Goal: Task Accomplishment & Management: Complete application form

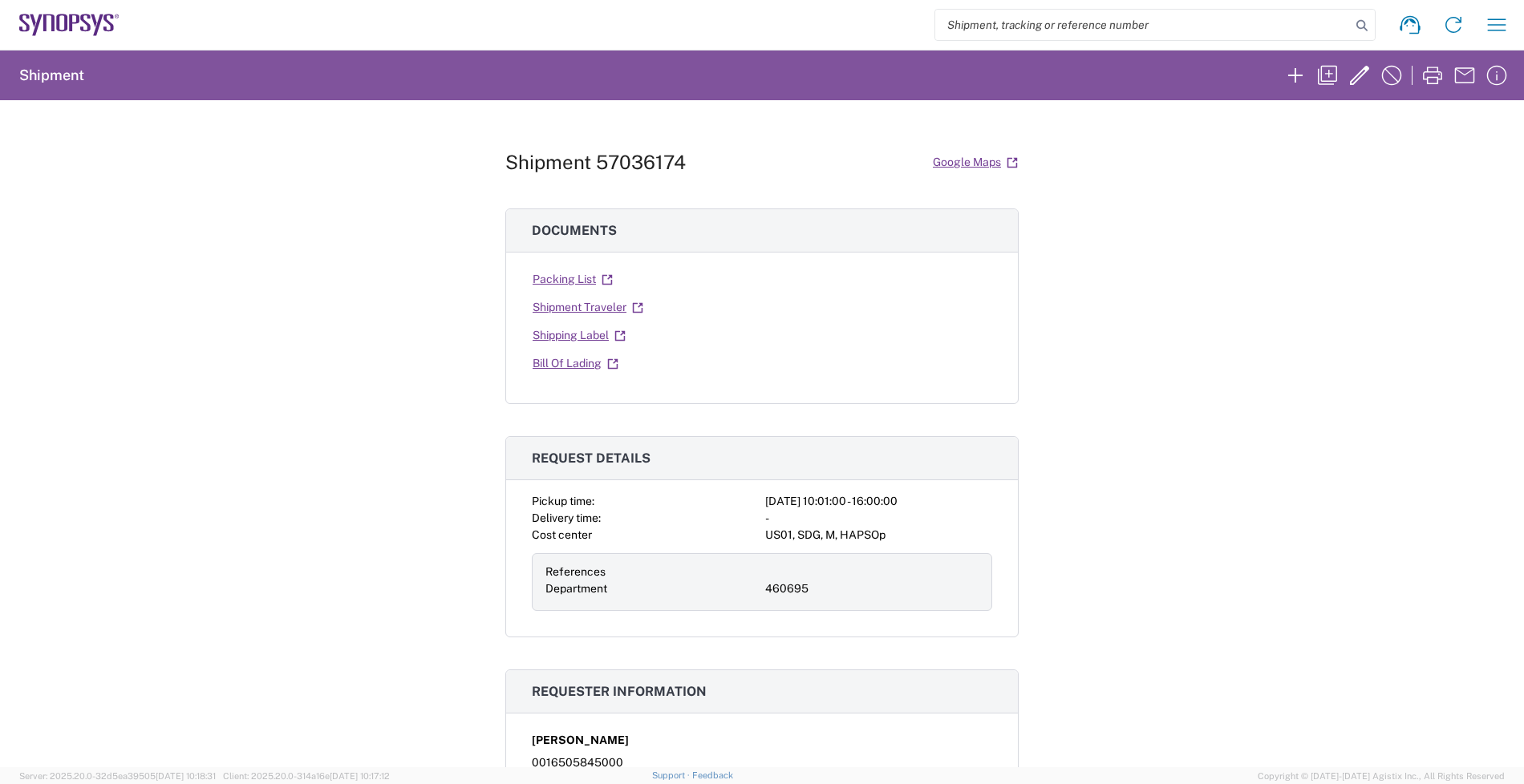
click at [89, 9] on agx-form-navbar "Shipment request Shipment tracking Employee non-product shipment request My shi…" at bounding box center [762, 24] width 1524 height 50
click at [89, 14] on icon at bounding box center [69, 24] width 100 height 23
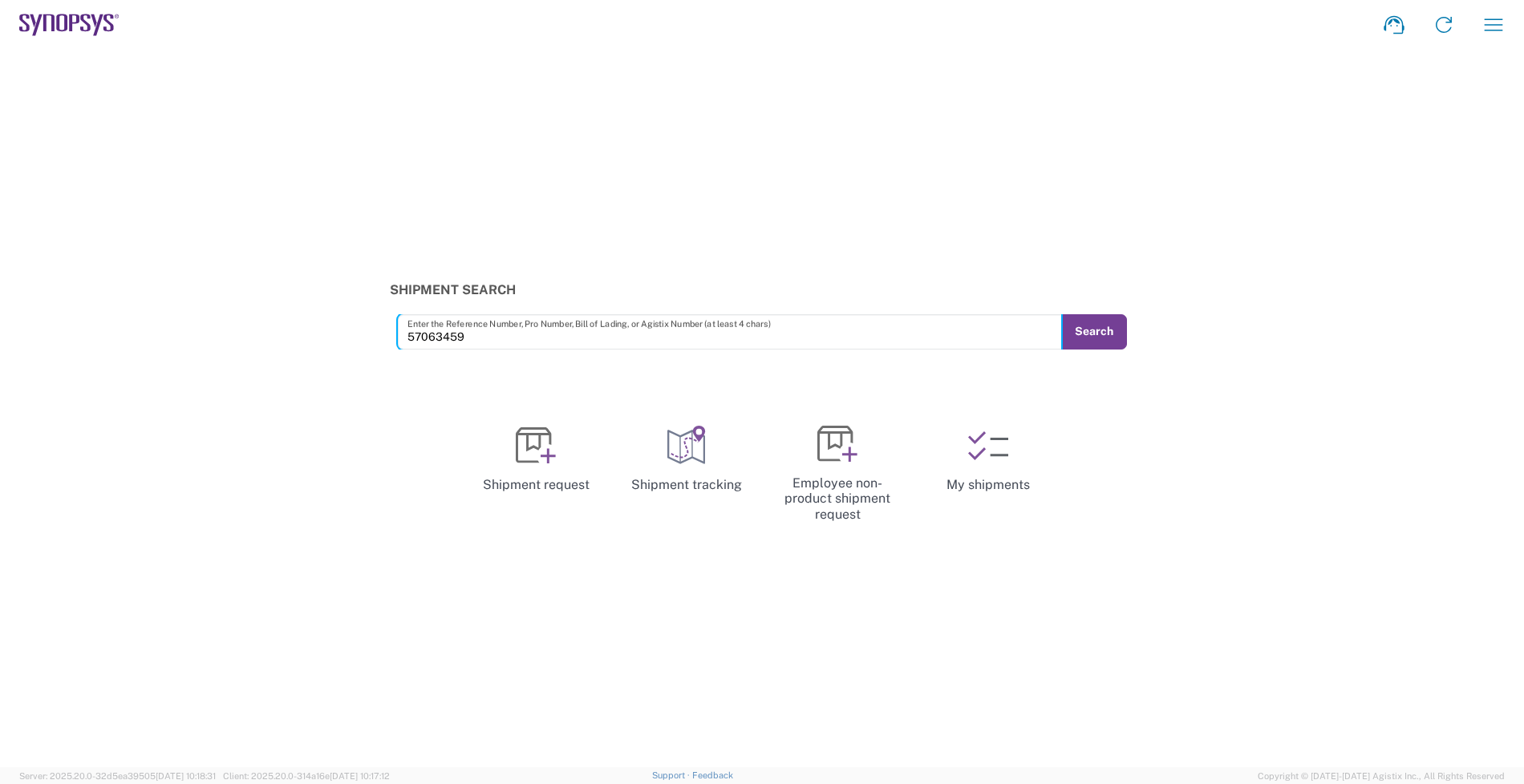
type input "57063459"
click at [1087, 322] on button "Search" at bounding box center [1094, 332] width 65 height 35
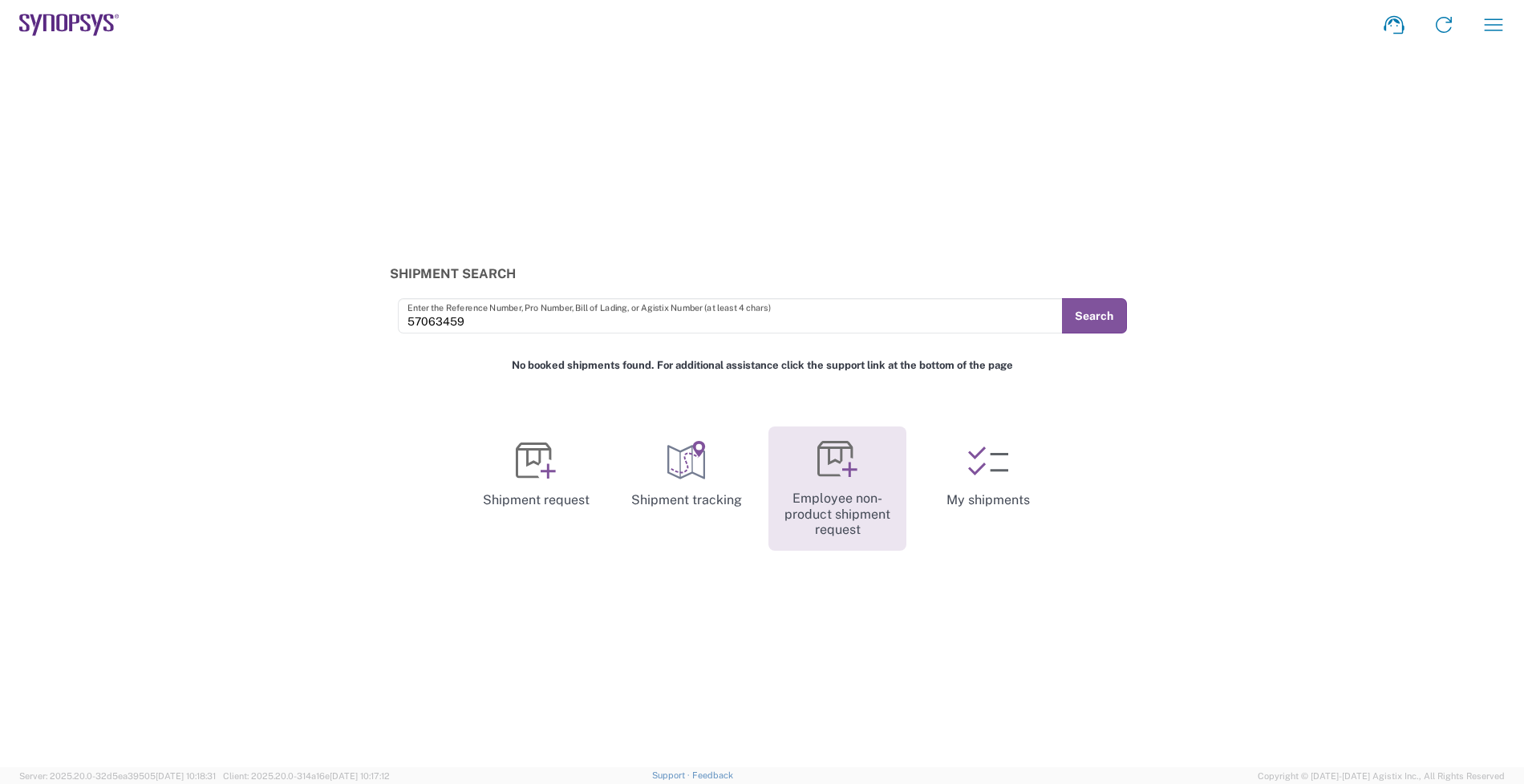
click at [852, 515] on link "Employee non-product shipment request" at bounding box center [837, 488] width 138 height 124
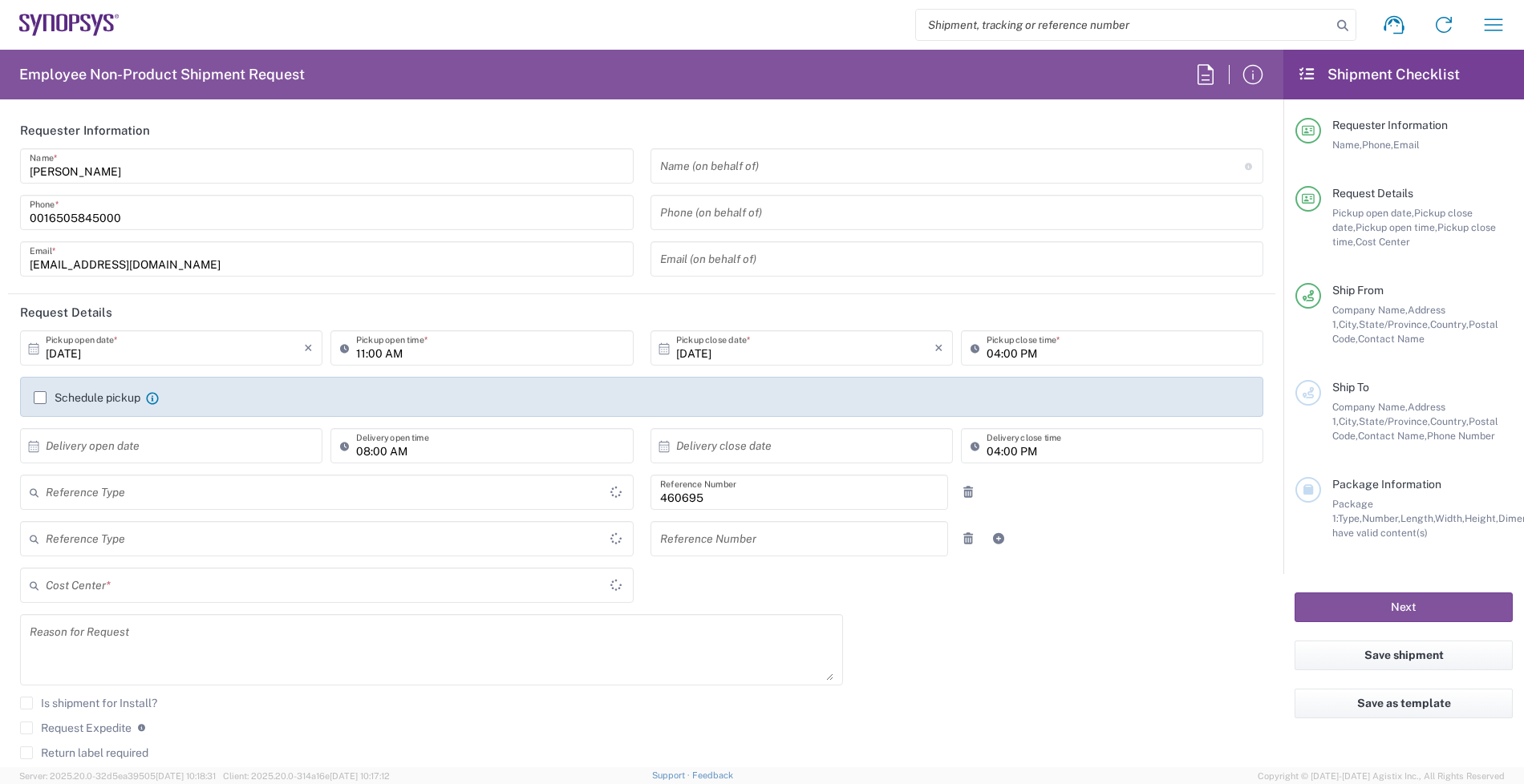
type input "Department"
type input "Delivered at Place"
type input "US01, SDG, M, HAPSOp 460695"
type input "[US_STATE]"
type input "[GEOGRAPHIC_DATA]"
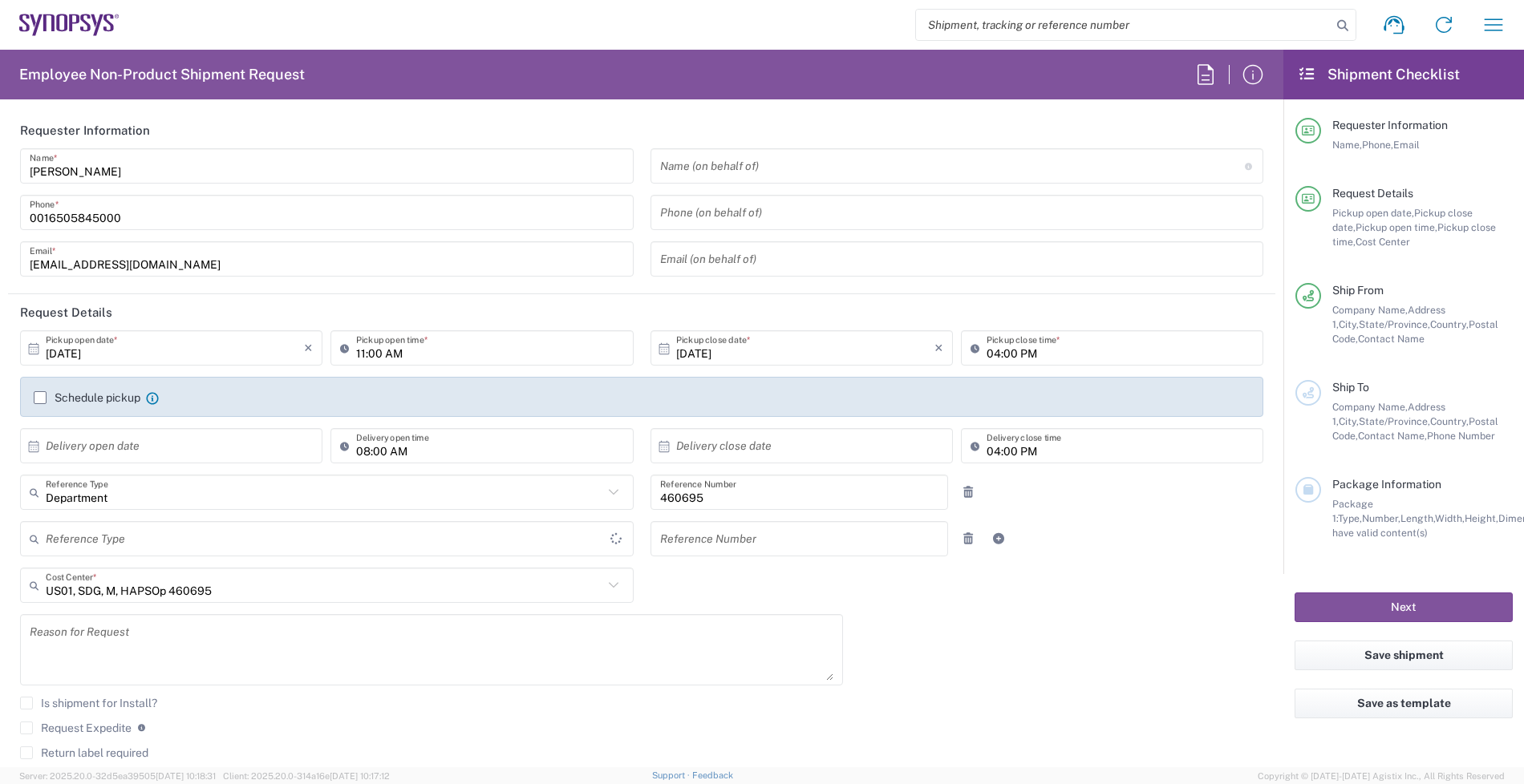
type input "[GEOGRAPHIC_DATA]"
click at [1011, 621] on div "[DATE] × Pickup open date * Cancel Apply 11:00 AM Pickup open time * [DATE] × P…" at bounding box center [642, 575] width 1260 height 489
type input "Headquarters USSV"
click at [49, 20] on icon at bounding box center [69, 24] width 100 height 23
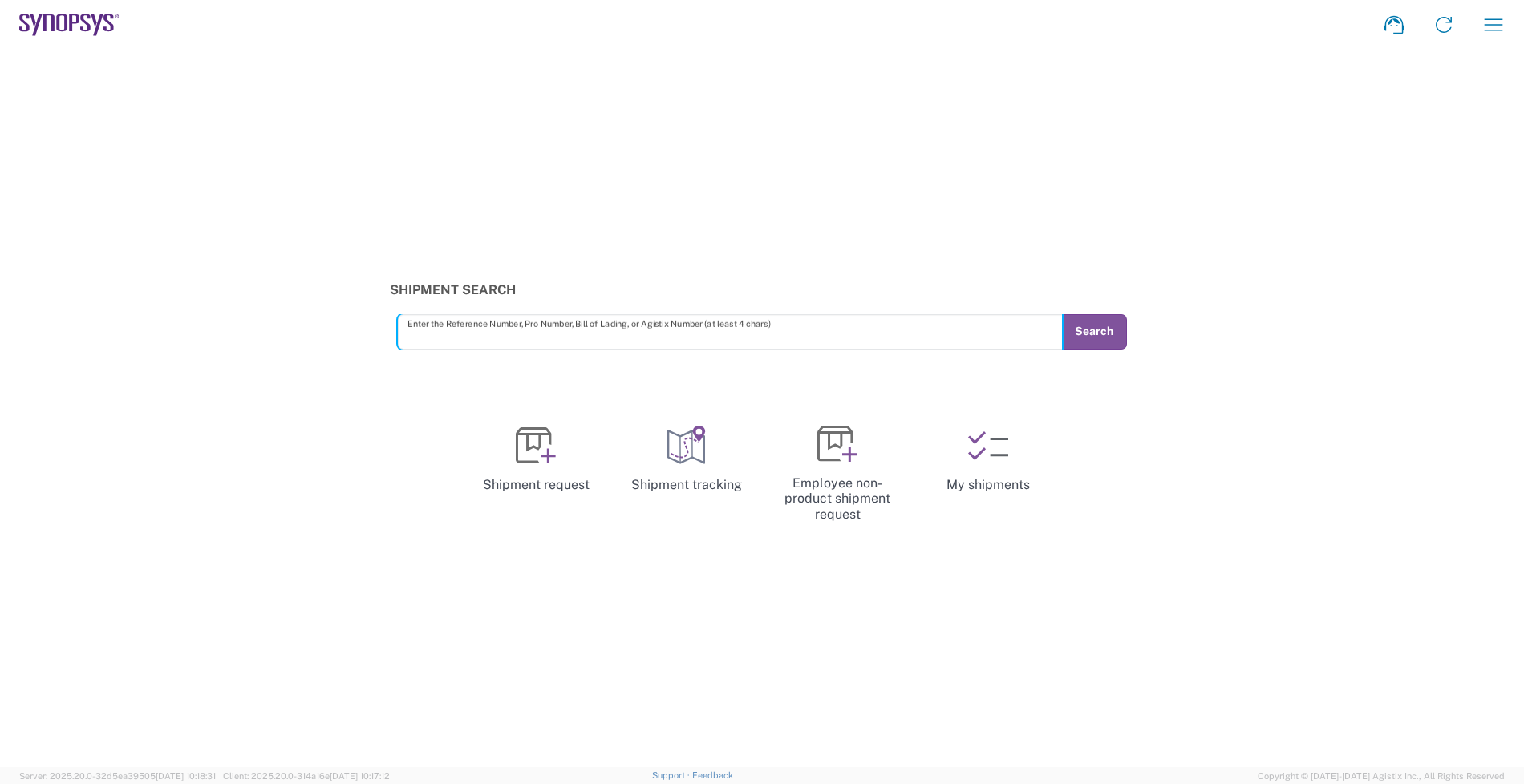
click at [715, 338] on input "text" at bounding box center [730, 331] width 646 height 28
type input "57063459"
click at [1088, 326] on button "Search" at bounding box center [1094, 332] width 66 height 35
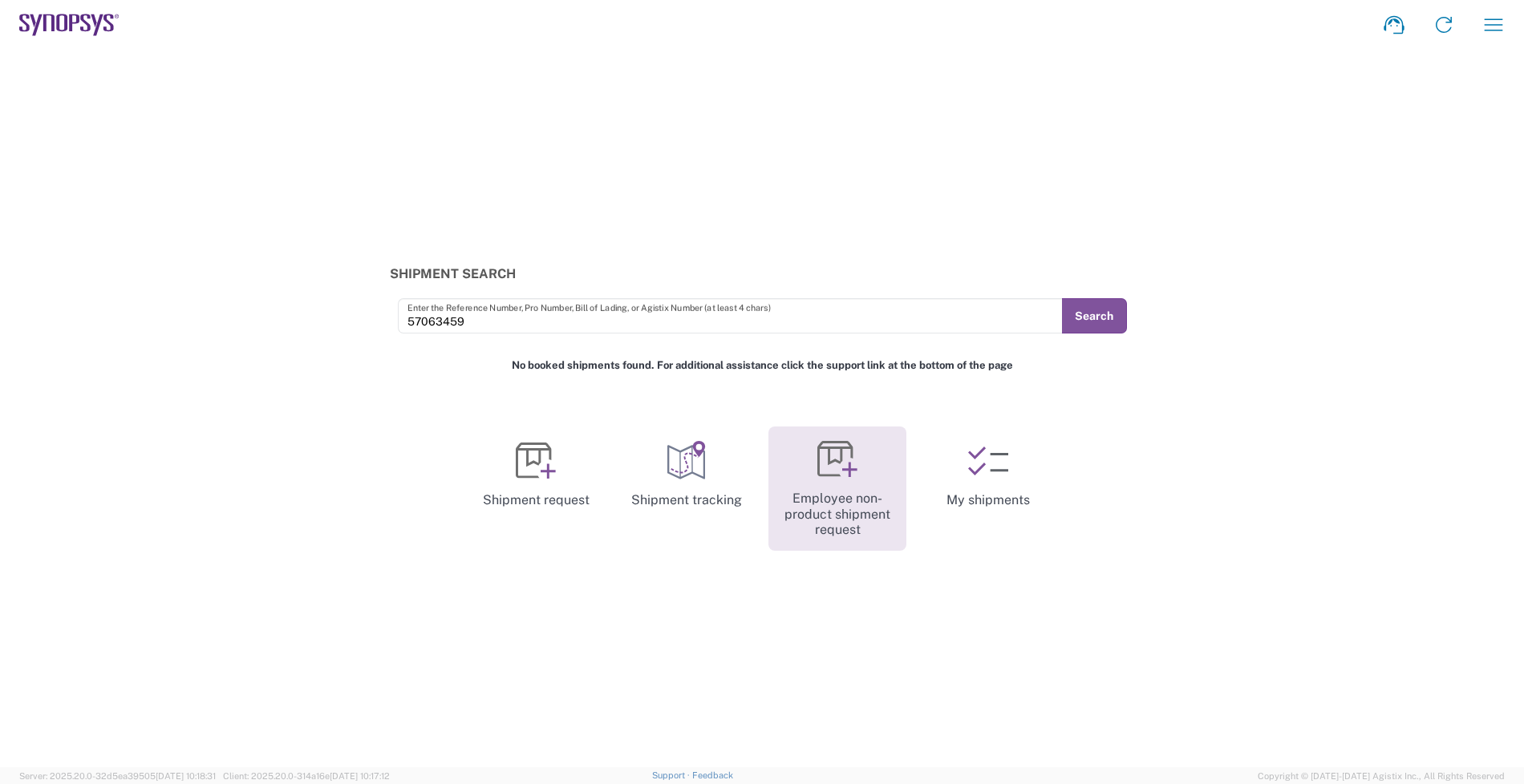
click at [796, 491] on link "Employee non-product shipment request" at bounding box center [837, 488] width 138 height 124
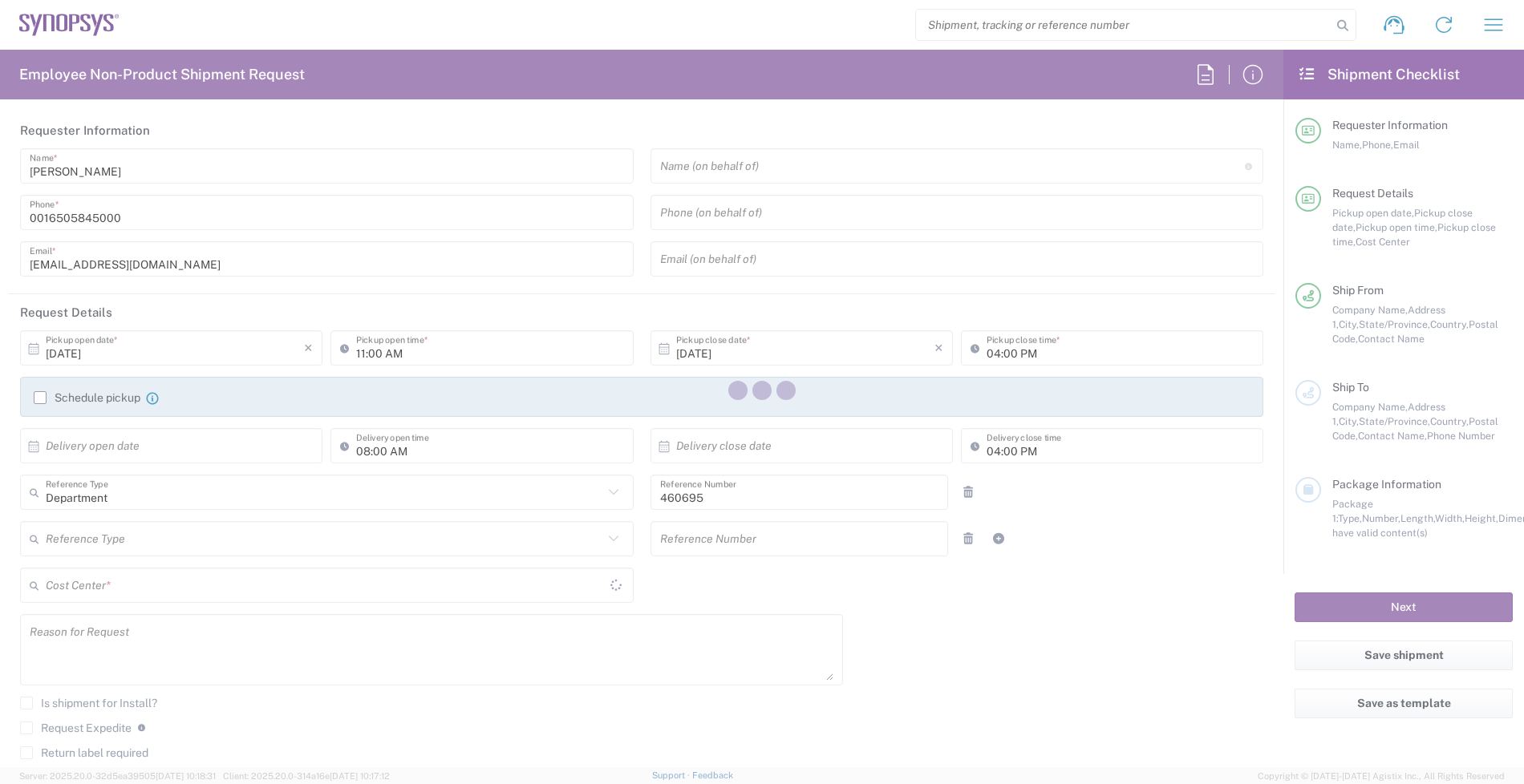
type input "[US_STATE]"
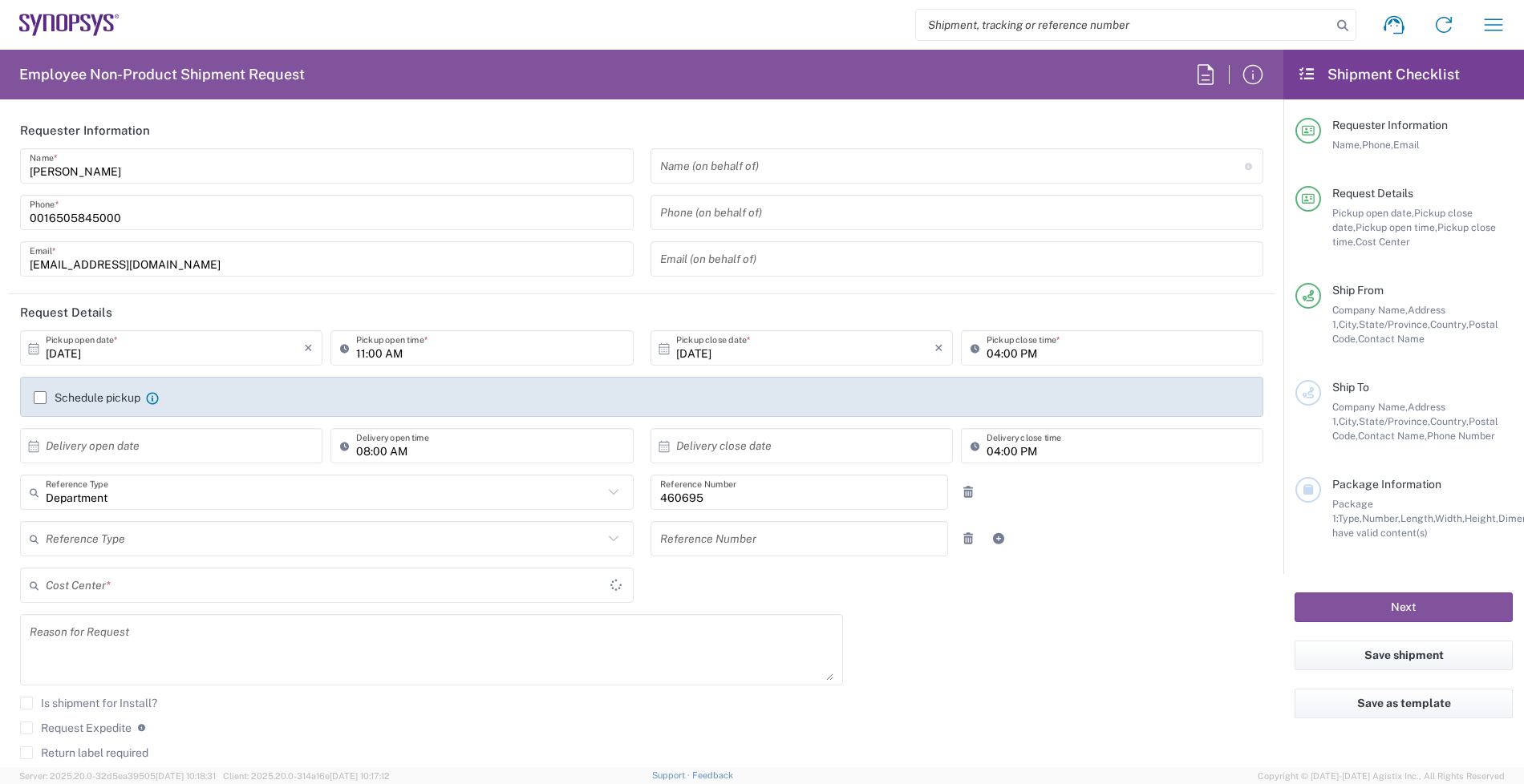
type input "US01, SDG, M, HAPSOp 460695"
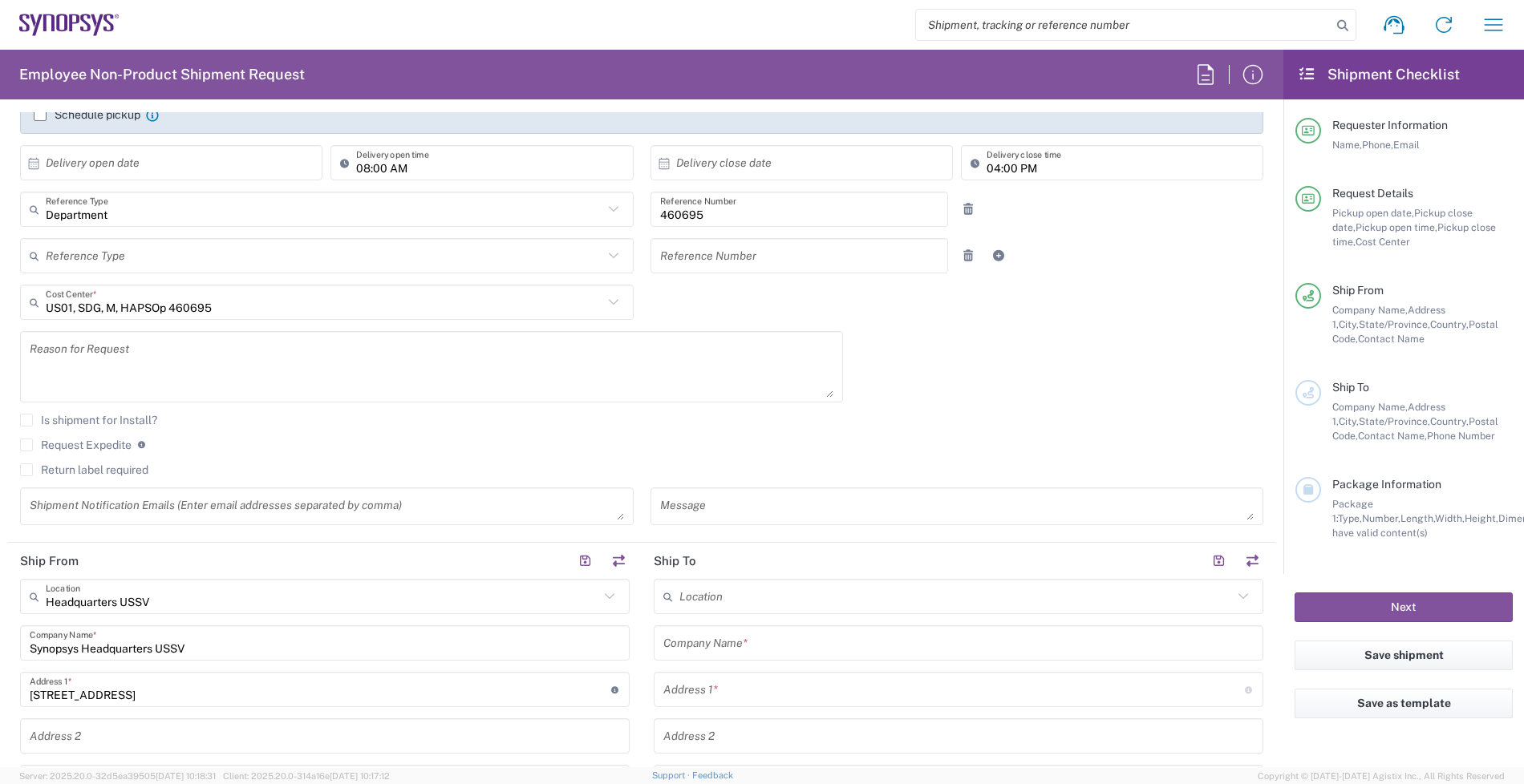
scroll to position [501, 0]
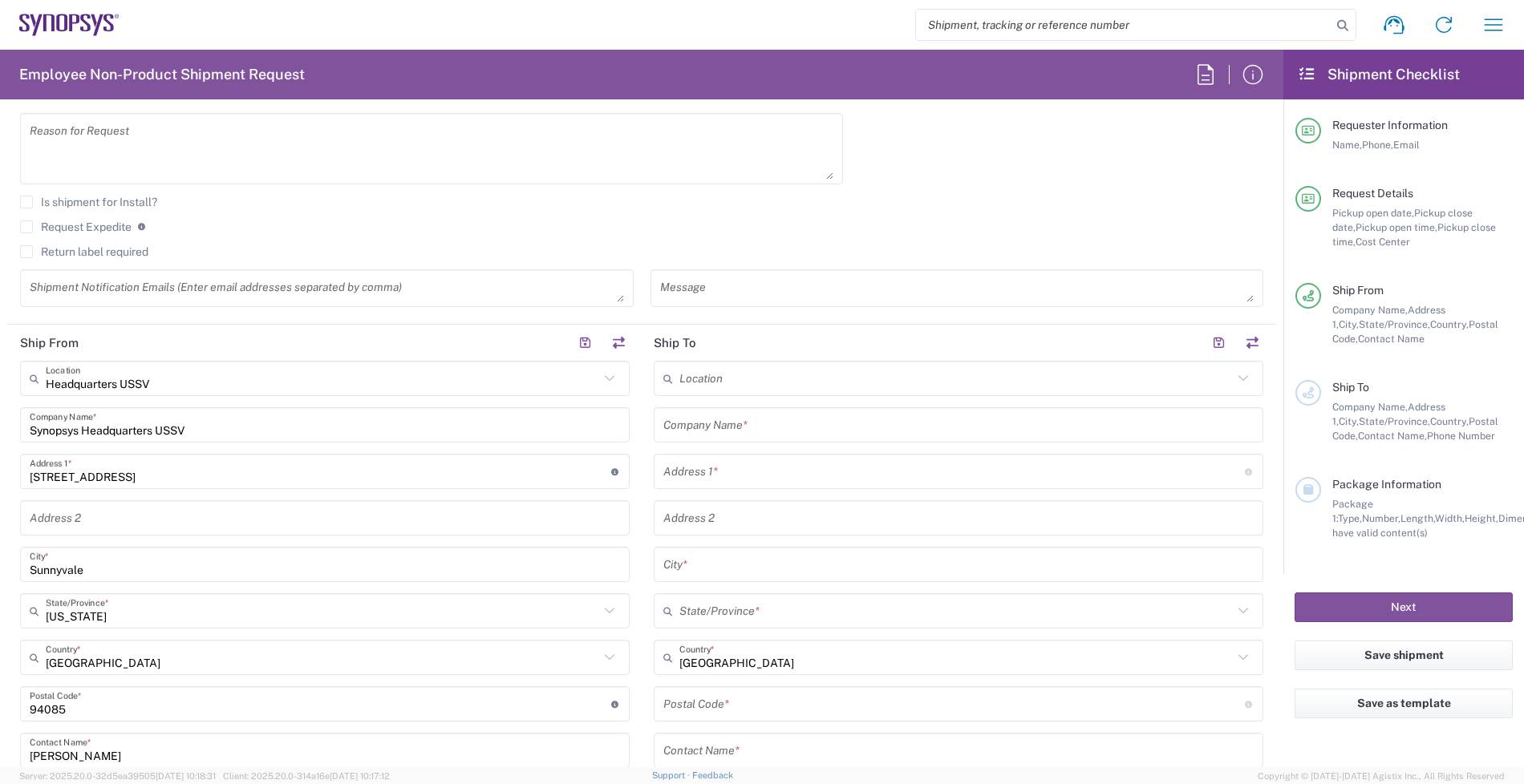
click at [748, 433] on div "Company Name *" at bounding box center [958, 425] width 610 height 35
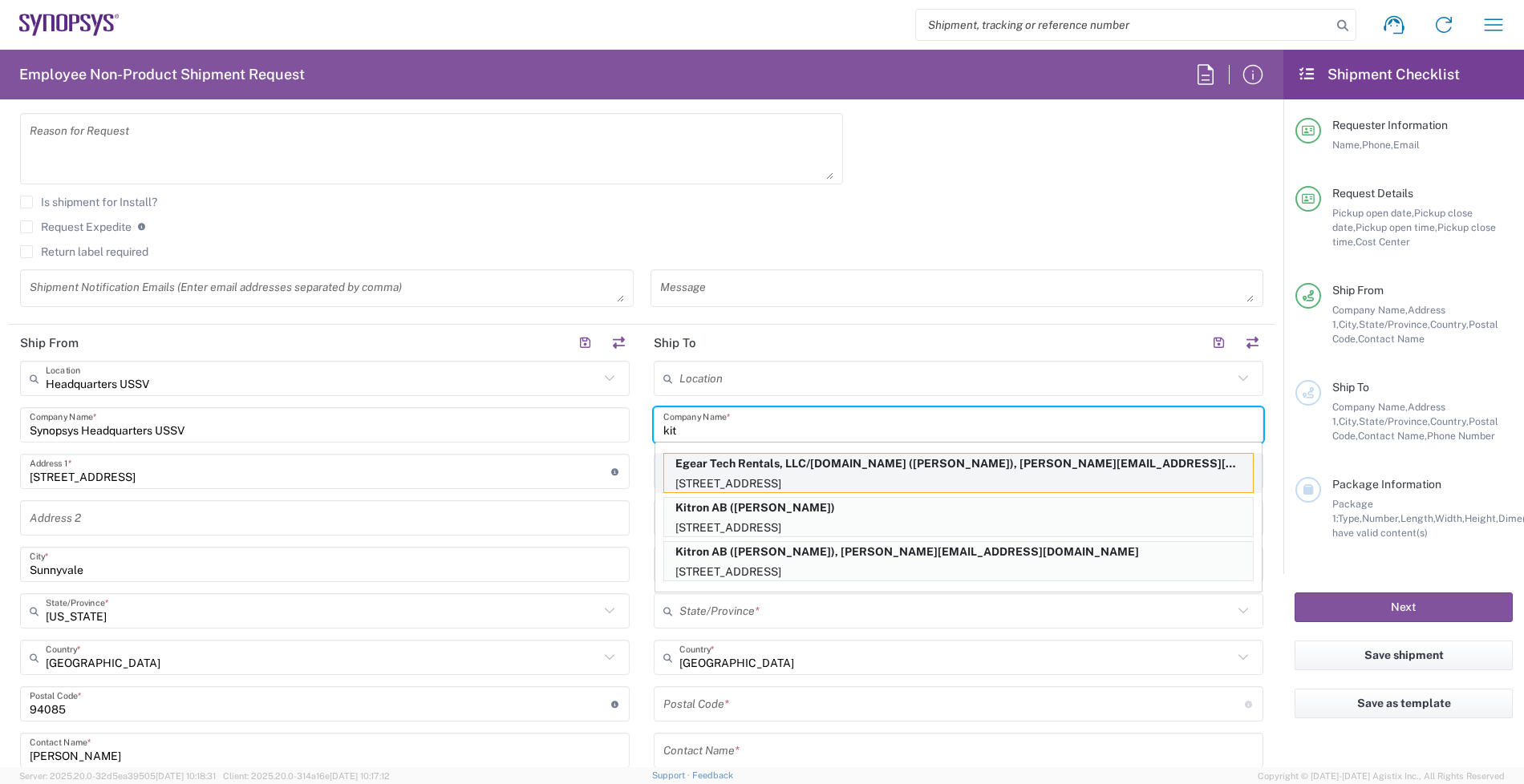
type input "Kitron AB"
type input "MOBELVAGEN 5"
type input "JONKOPING"
type input "556 52"
type input "0362902165"
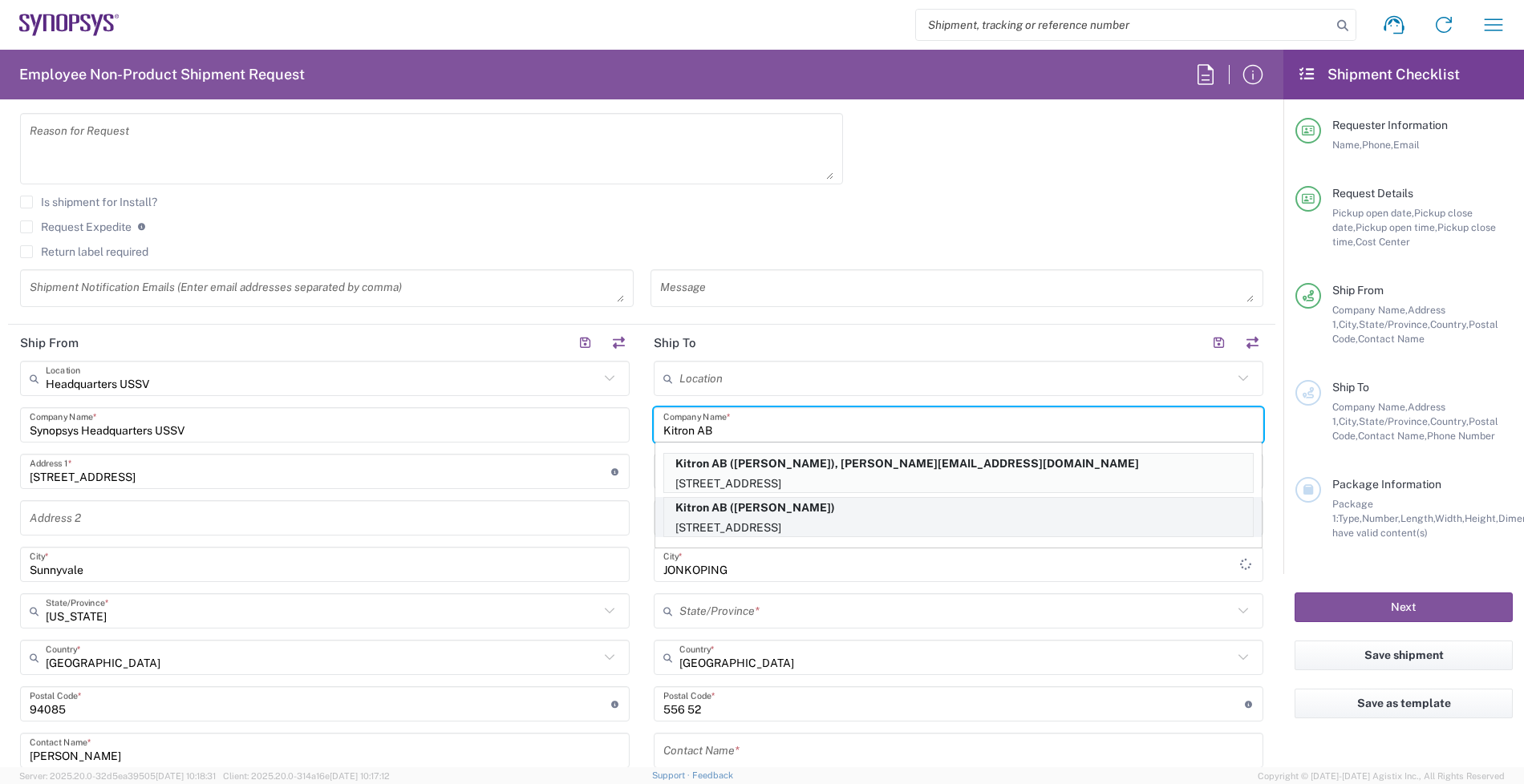
click at [712, 503] on p "Kitron AB ([PERSON_NAME])" at bounding box center [958, 508] width 588 height 20
type input "Mobelvagen 5"
type input "Jonkoping"
type input "[GEOGRAPHIC_DATA]"
type input "55652"
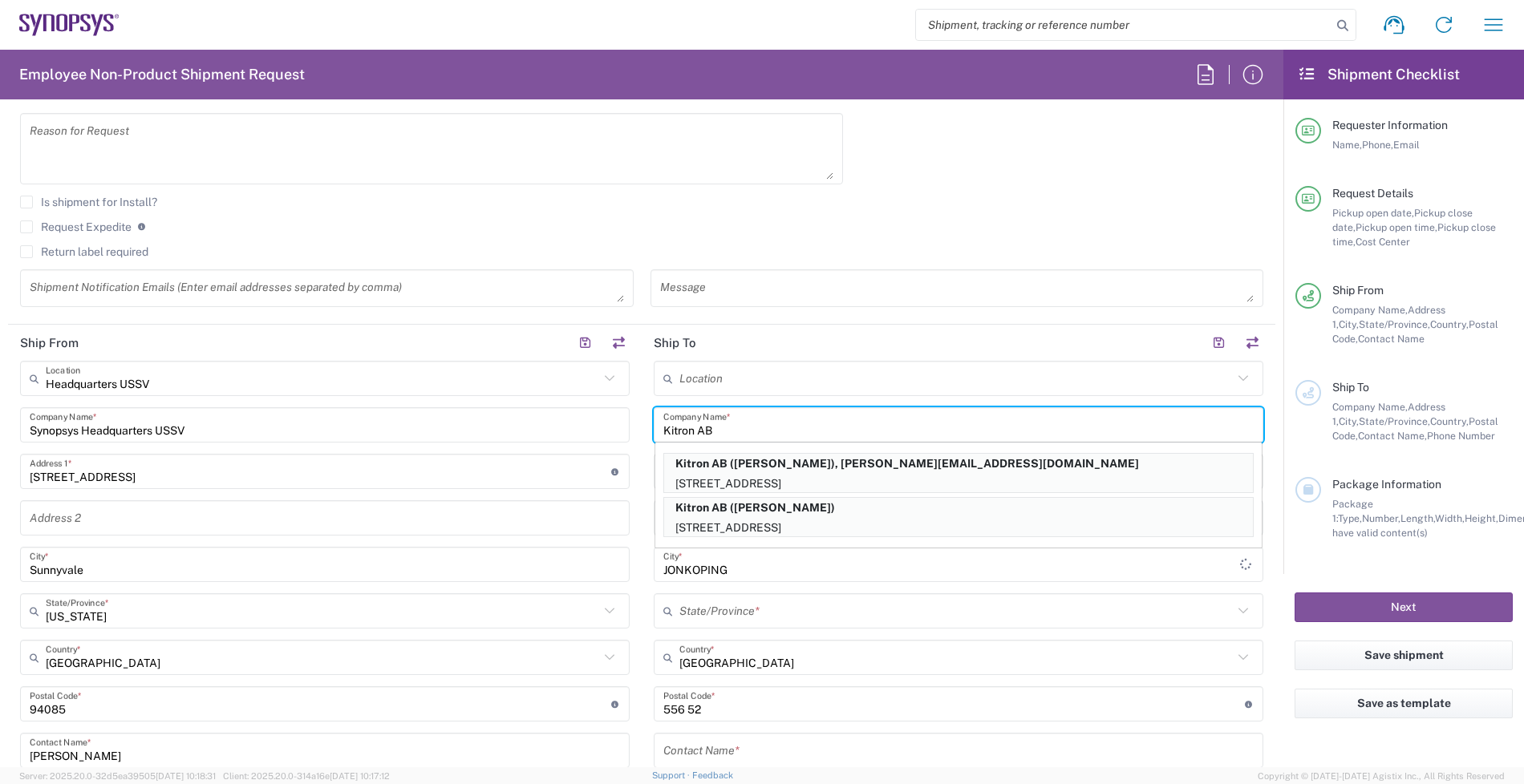
type input "[PERSON_NAME]"
type input "[PHONE_NUMBER]"
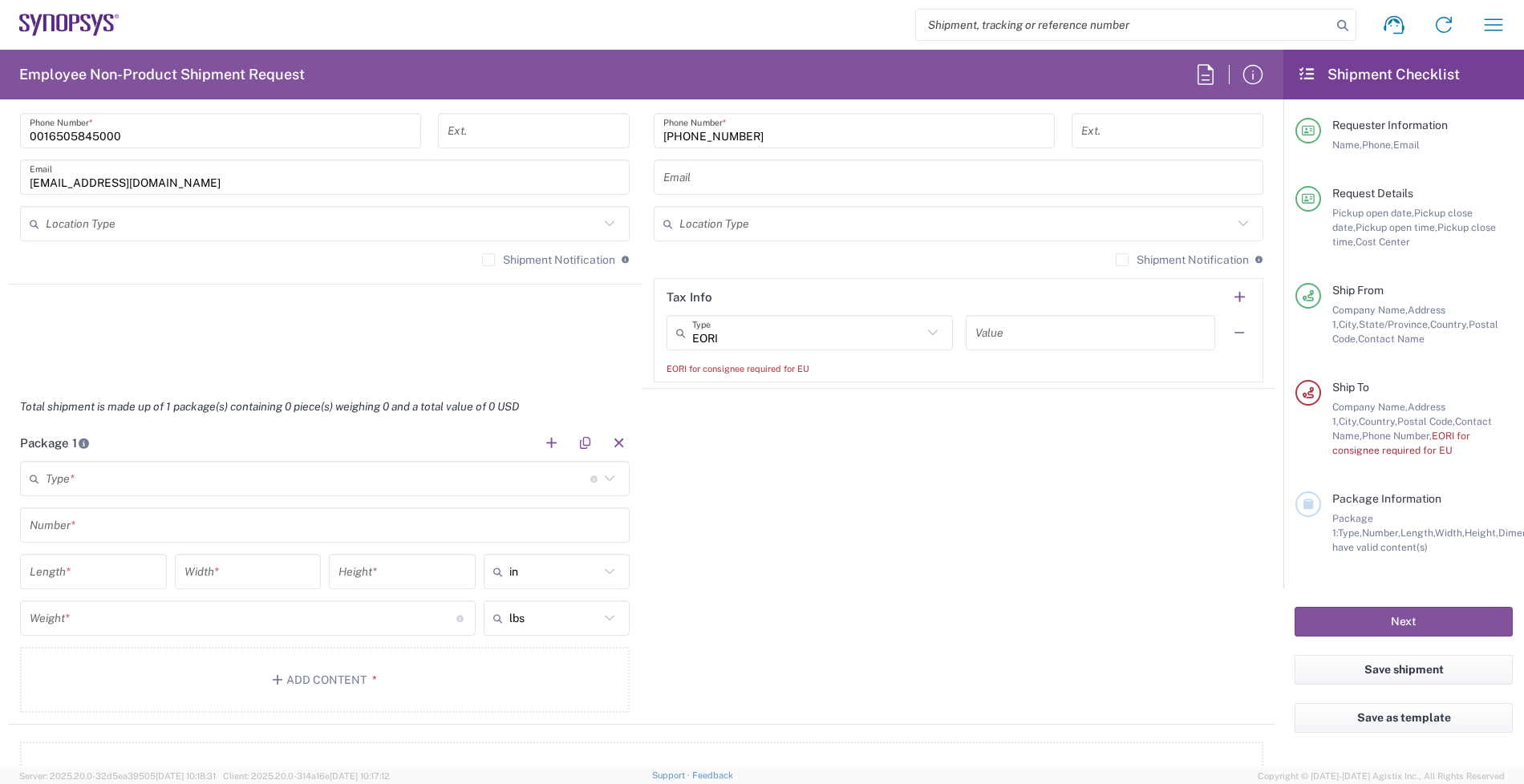
scroll to position [1403, 0]
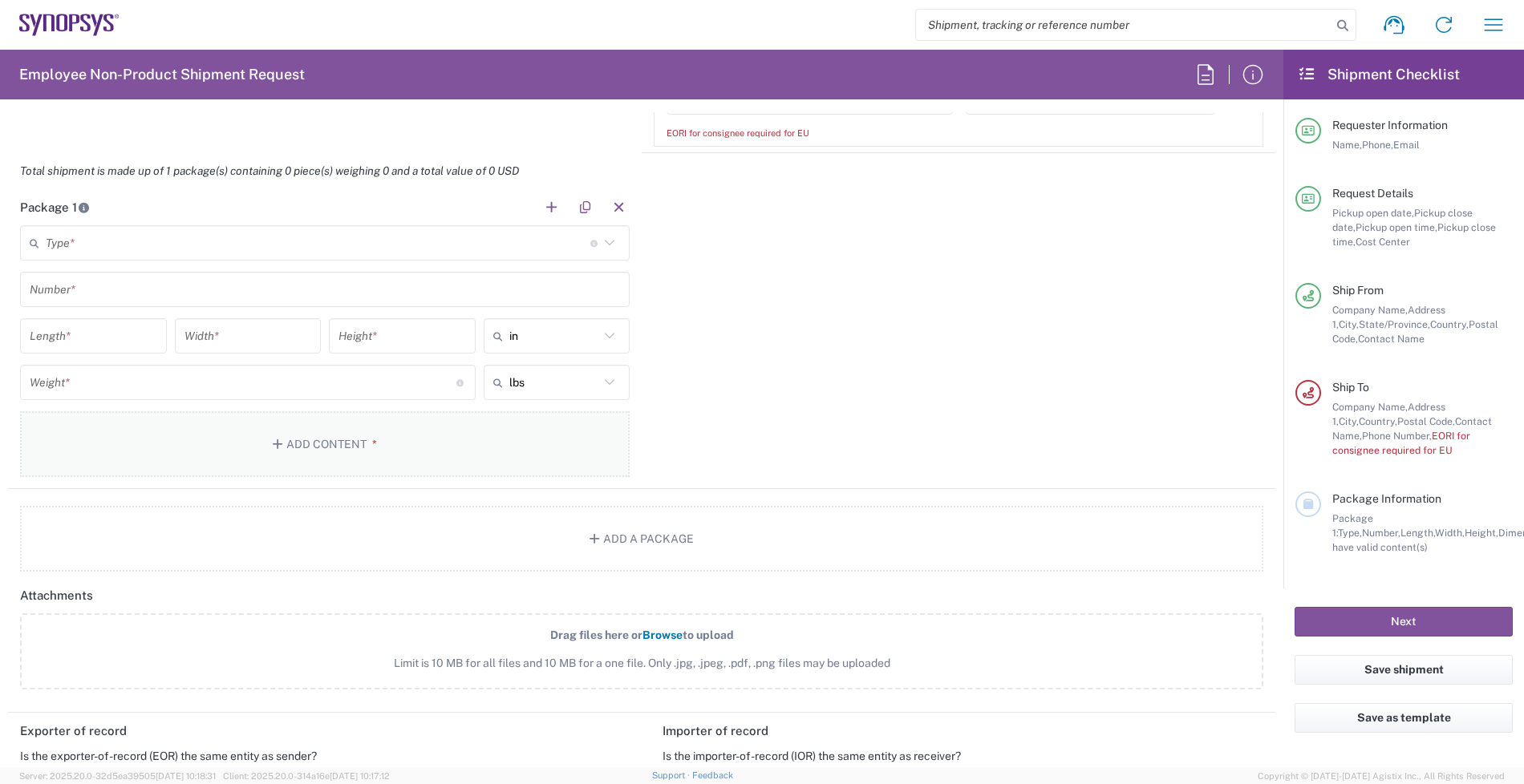
click at [354, 456] on button "Add Content *" at bounding box center [325, 444] width 610 height 66
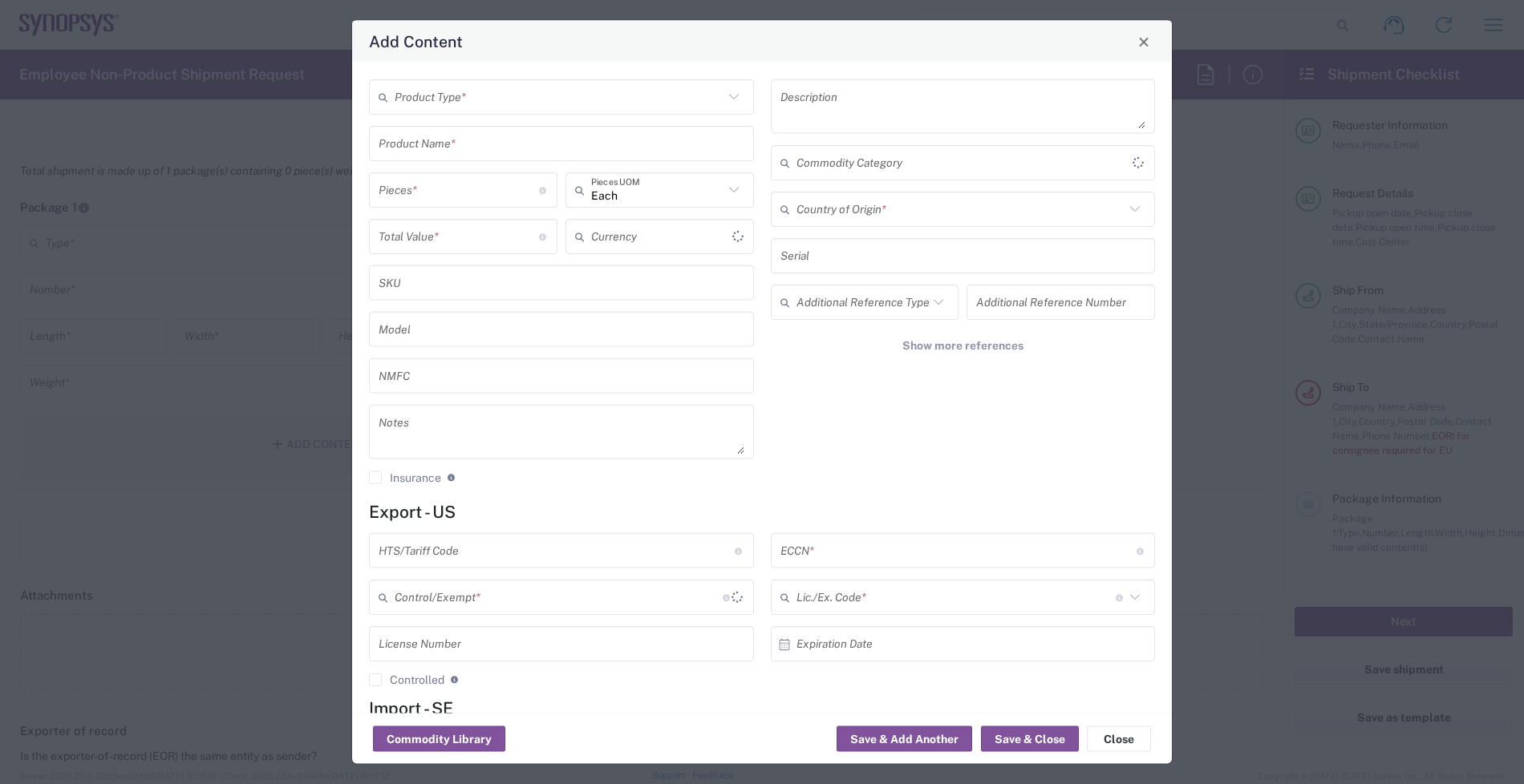
type input "US Dollar"
click at [1131, 50] on div "Add Content" at bounding box center [762, 41] width 820 height 41
click at [1137, 49] on button "Close" at bounding box center [1143, 41] width 23 height 23
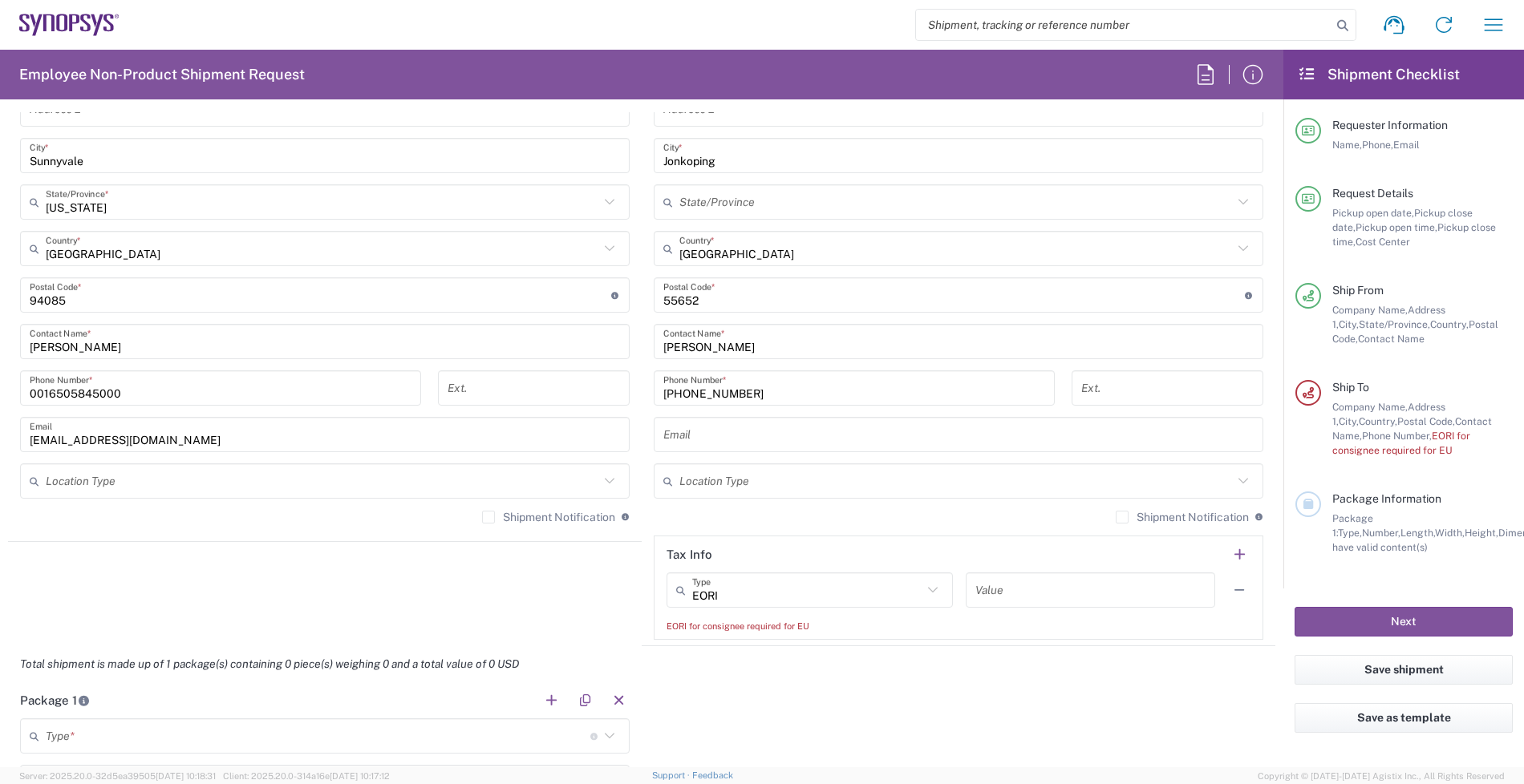
scroll to position [902, 0]
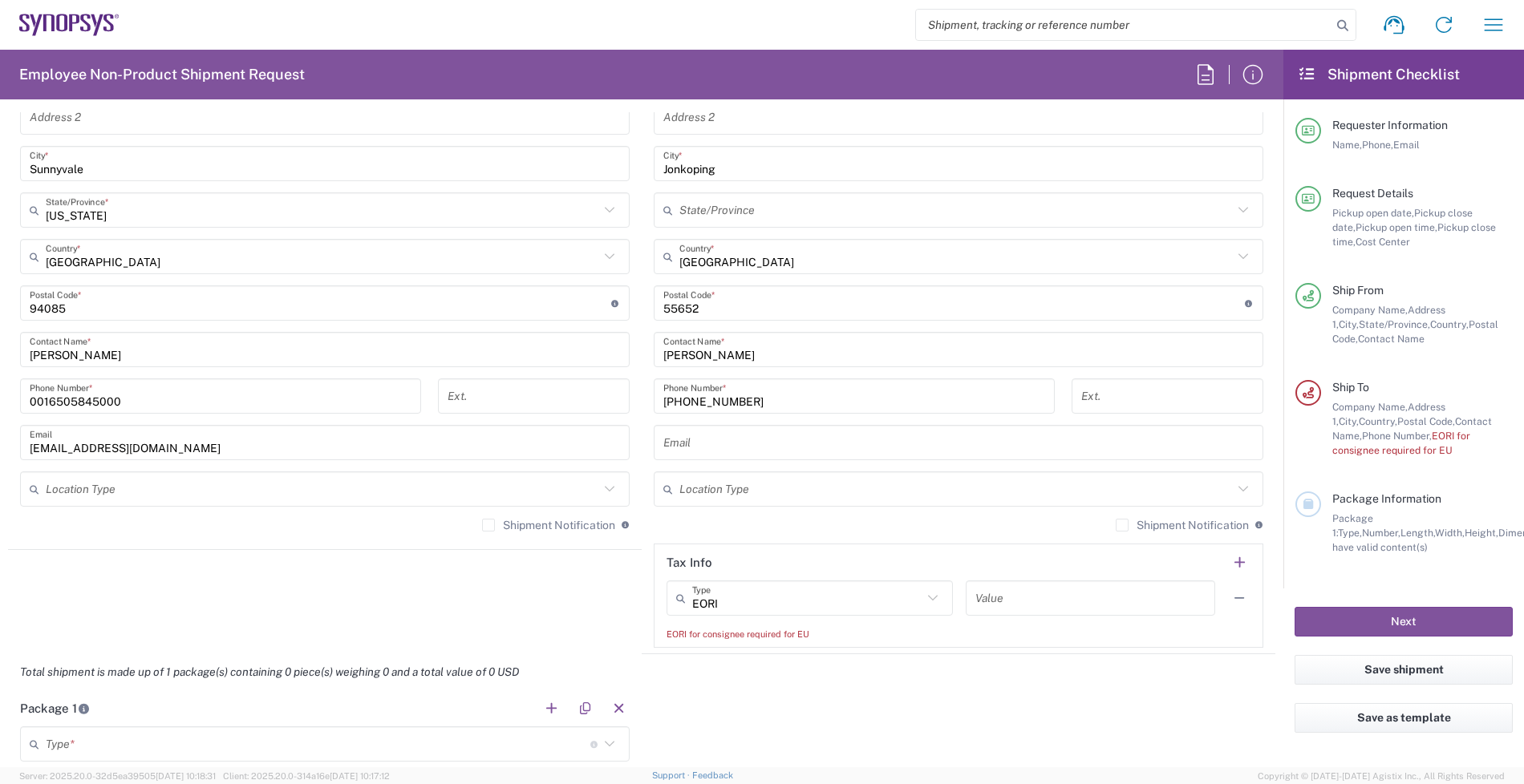
click at [702, 554] on header "Tax Info" at bounding box center [958, 562] width 608 height 36
drag, startPoint x: 707, startPoint y: 555, endPoint x: 579, endPoint y: 538, distance: 129.1
click at [583, 538] on div "Ship From Headquarters USSV Location Headquarters [GEOGRAPHIC_DATA] Agrate Bria…" at bounding box center [642, 289] width 1267 height 730
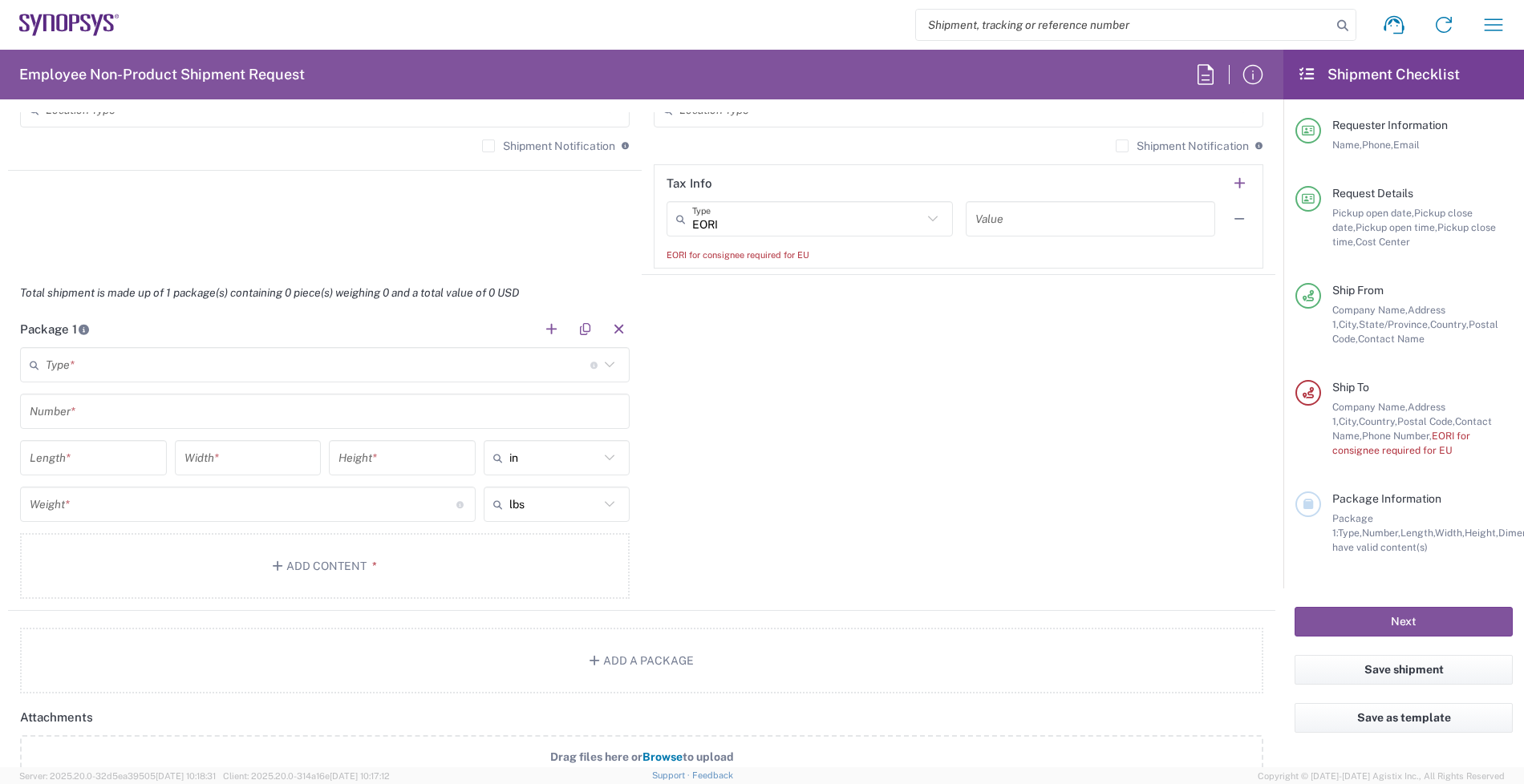
scroll to position [1503, 0]
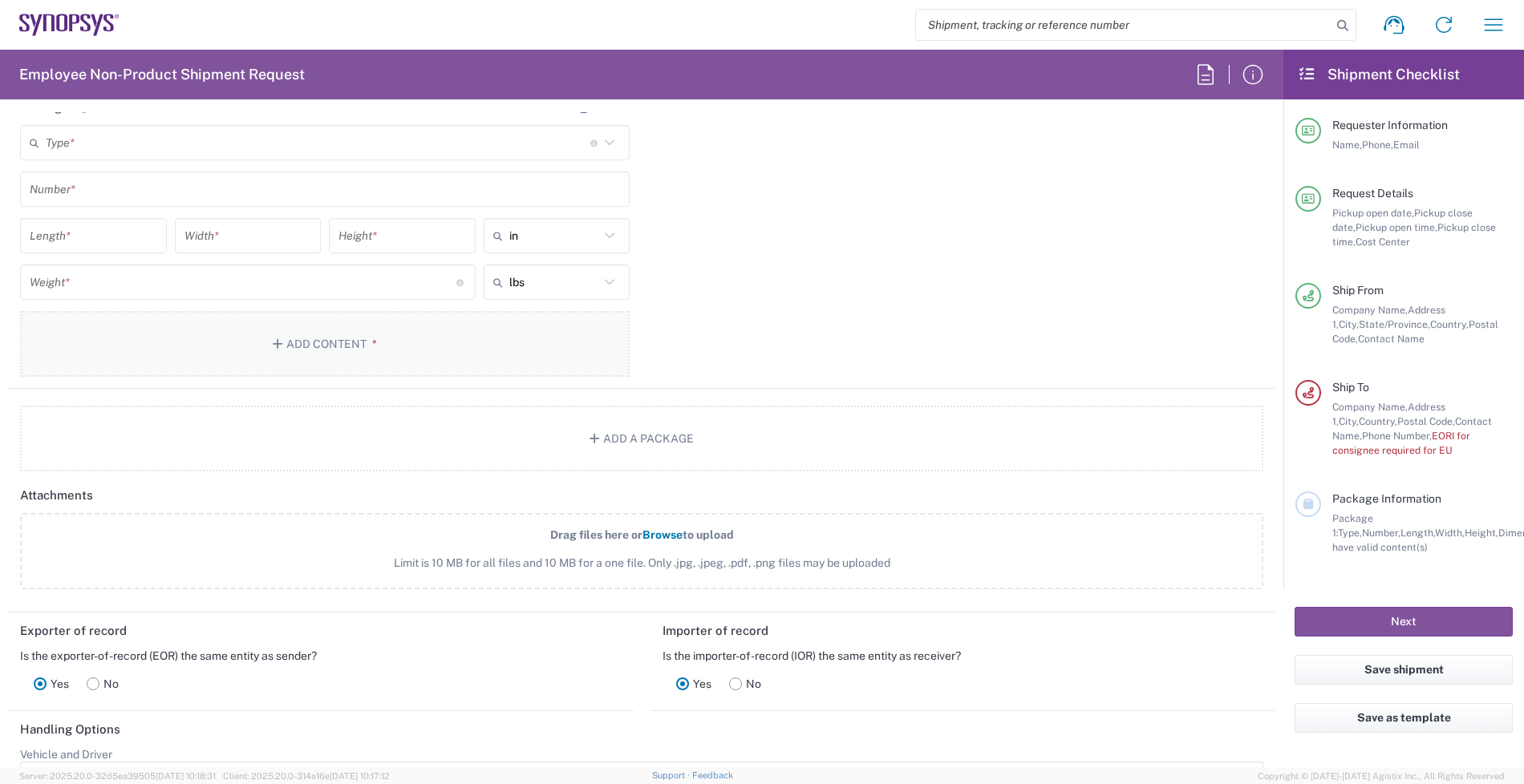
click at [338, 342] on button "Add Content *" at bounding box center [325, 344] width 610 height 66
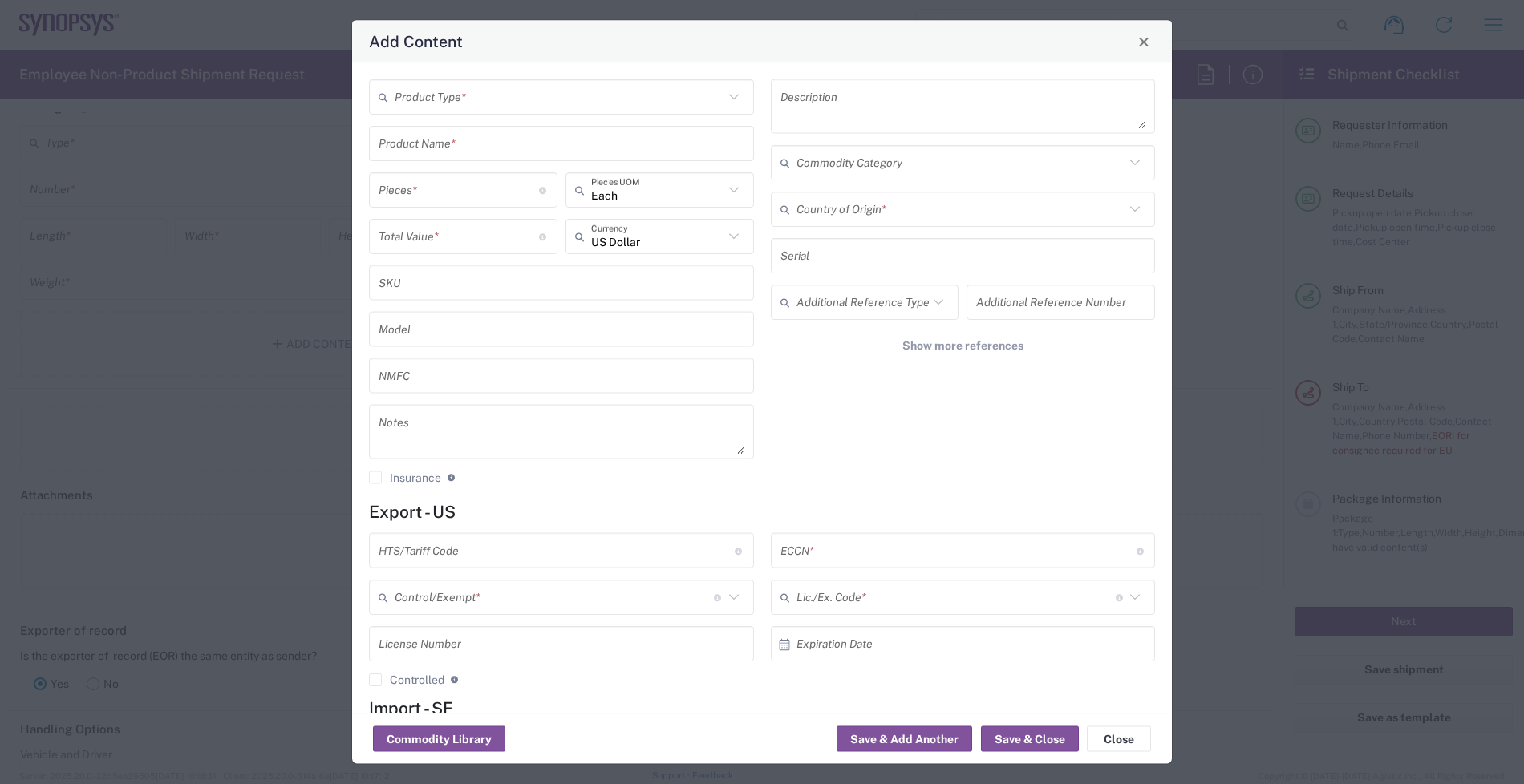
click at [408, 227] on input "number" at bounding box center [458, 235] width 160 height 28
click at [140, 378] on div "Add Content Product Type * Product Name * Pieces * Number of pieces inside all …" at bounding box center [762, 392] width 1524 height 784
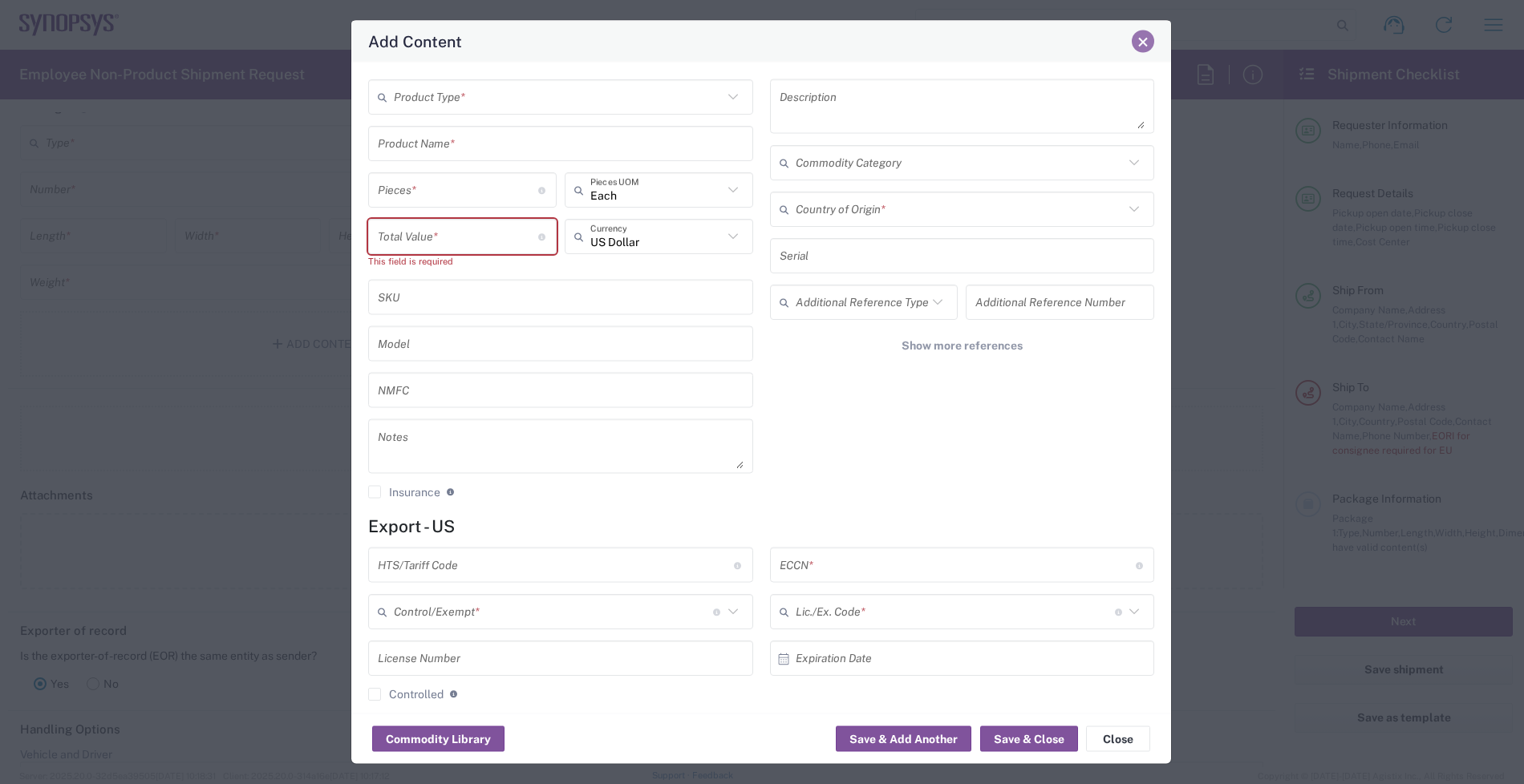
click at [1144, 41] on span "Close" at bounding box center [1142, 41] width 11 height 11
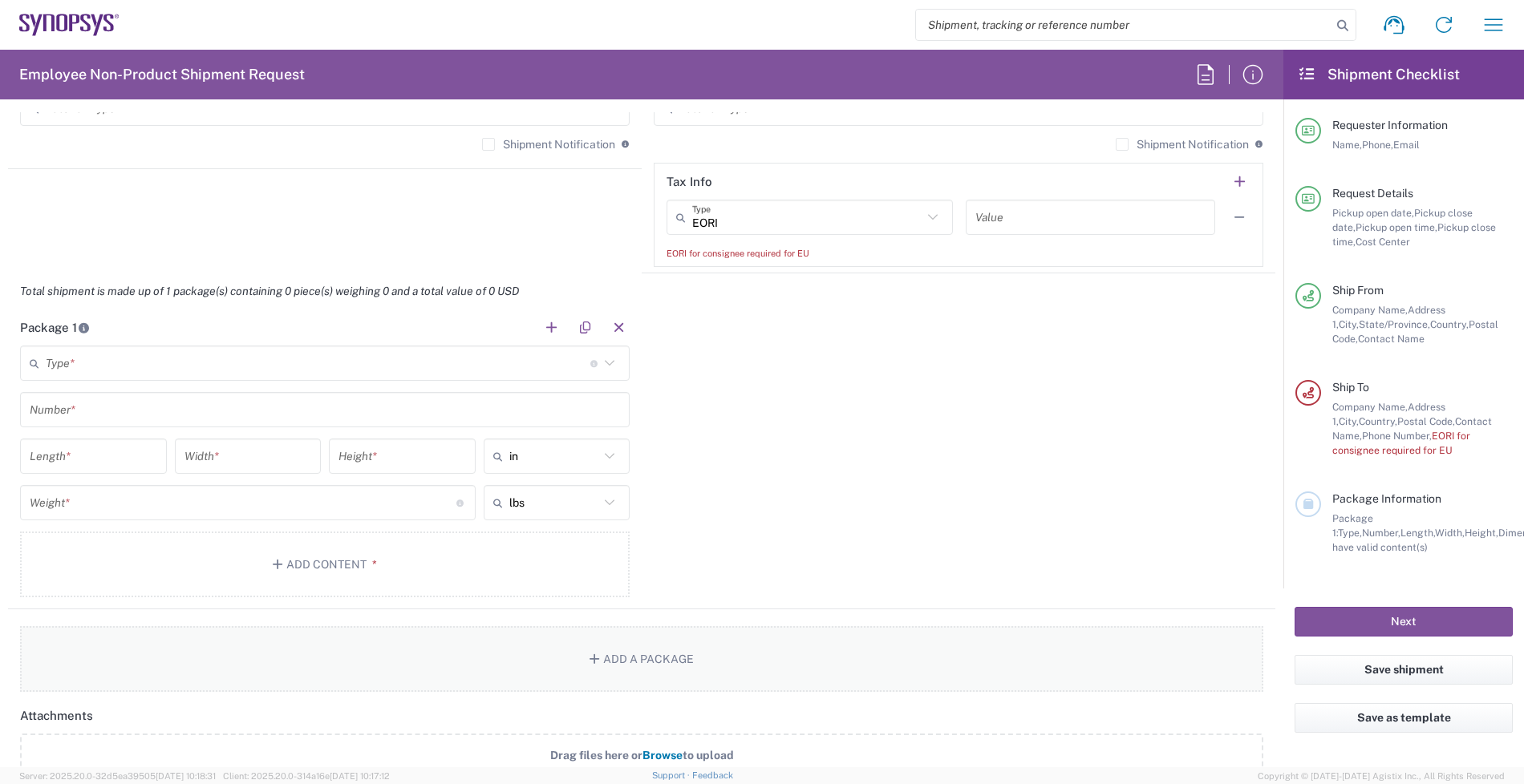
scroll to position [902, 0]
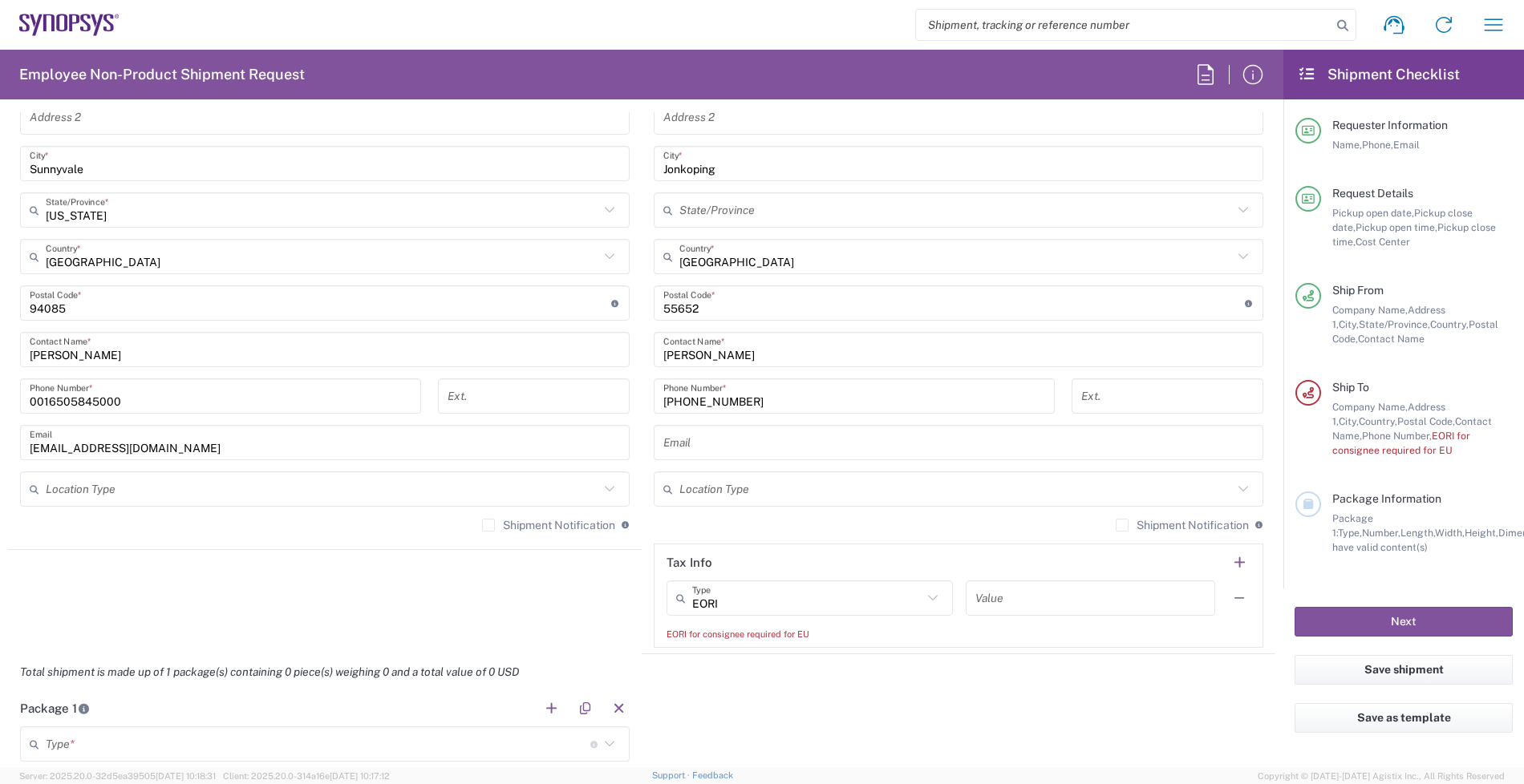
click at [939, 643] on agx-form-section "Tax Info EORI Type EORI EIN Other TIN VAT Value EORI for consignee required for…" at bounding box center [958, 596] width 610 height 105
click at [771, 592] on input "text" at bounding box center [807, 598] width 230 height 28
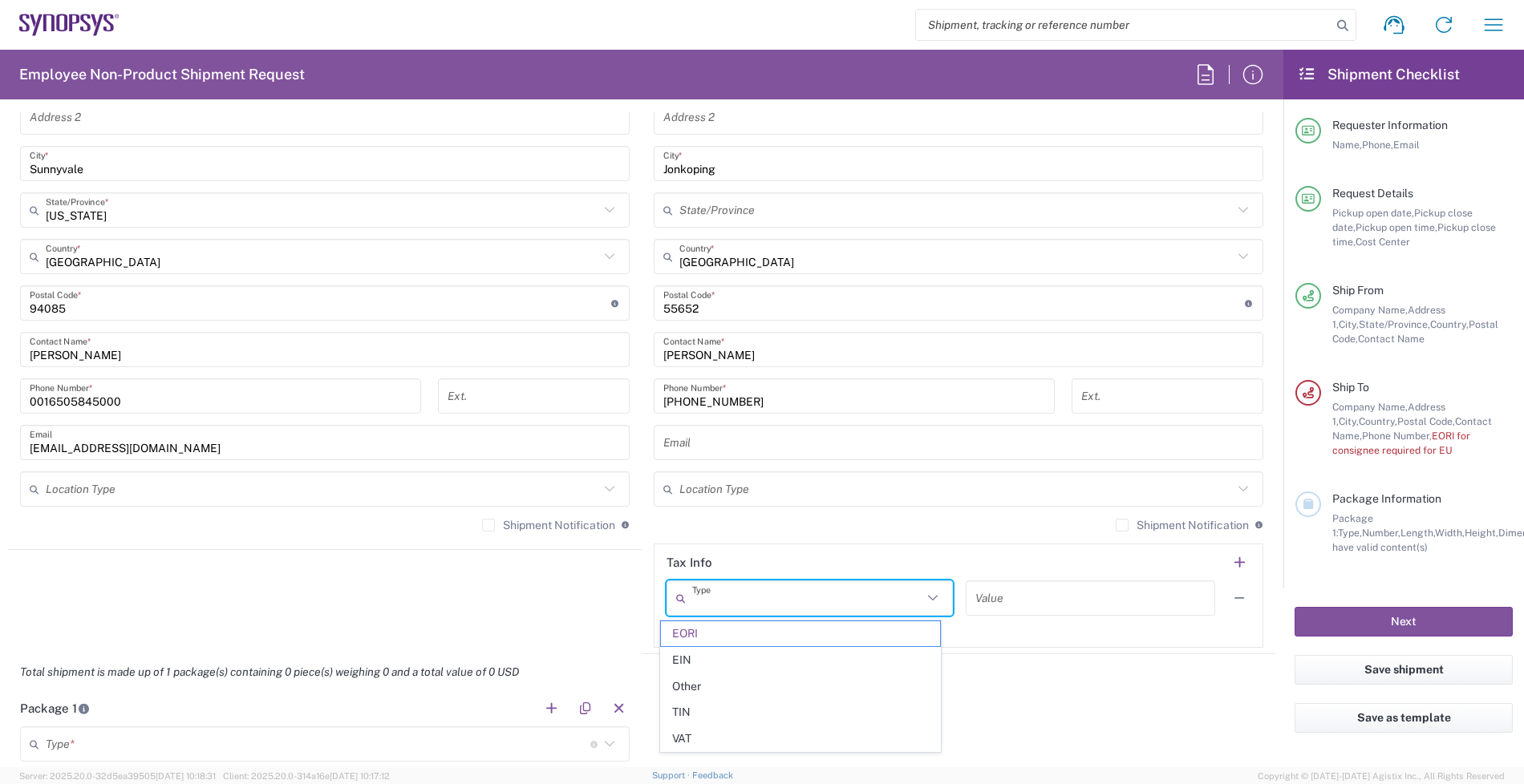
click at [968, 666] on div "Total shipment is made up of 1 package(s) containing 0 piece(s) weighing 0 and …" at bounding box center [642, 672] width 1284 height 36
type input "EORI"
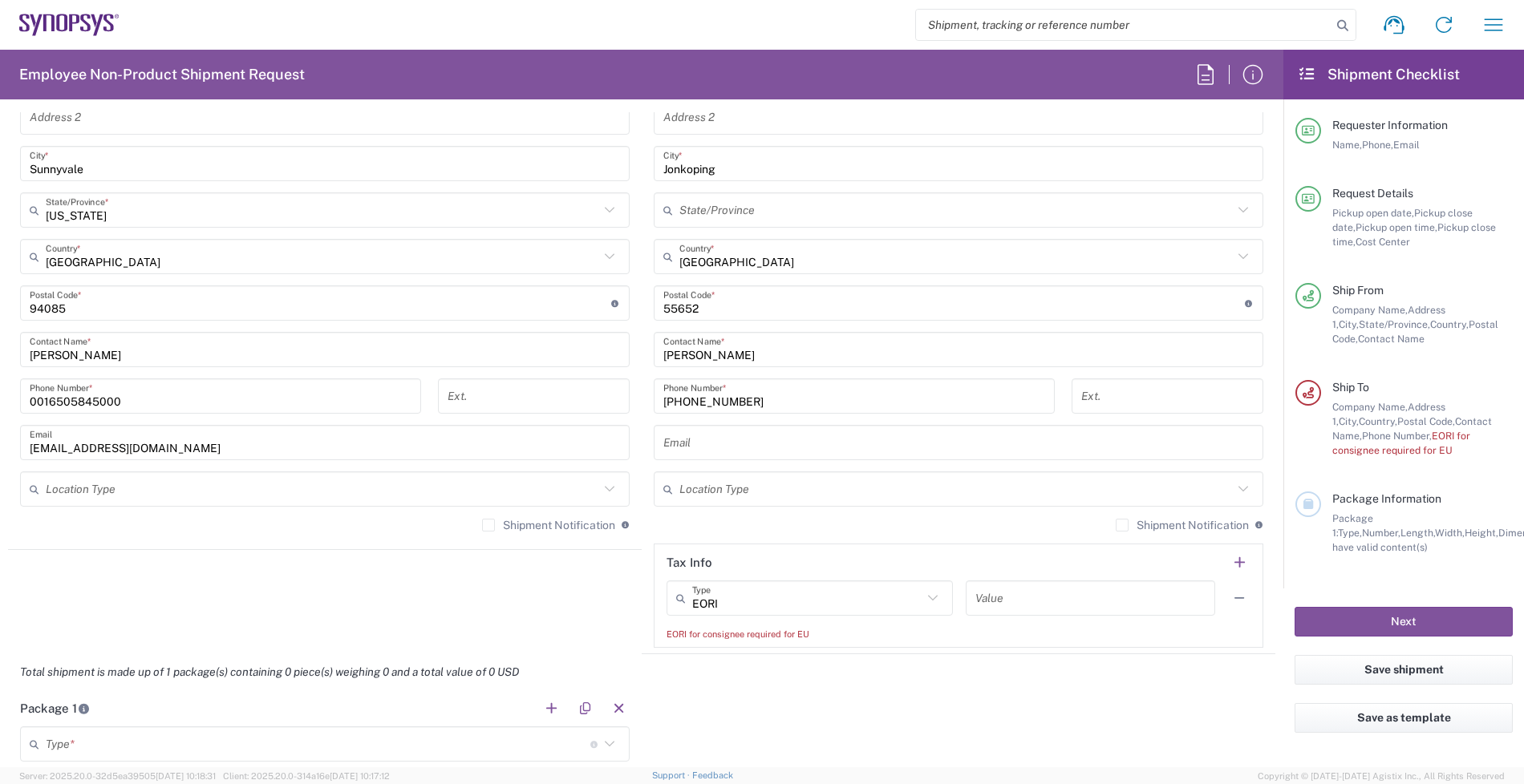
drag, startPoint x: 956, startPoint y: 650, endPoint x: 987, endPoint y: 635, distance: 34.4
click at [963, 647] on agx-form-section "Ship To Location [GEOGRAPHIC_DATA] DE04 Agrate Brianza IT01 [GEOGRAPHIC_DATA] D…" at bounding box center [958, 289] width 634 height 730
click at [1001, 598] on input "text" at bounding box center [1090, 598] width 230 height 28
paste input "SE556308280801"
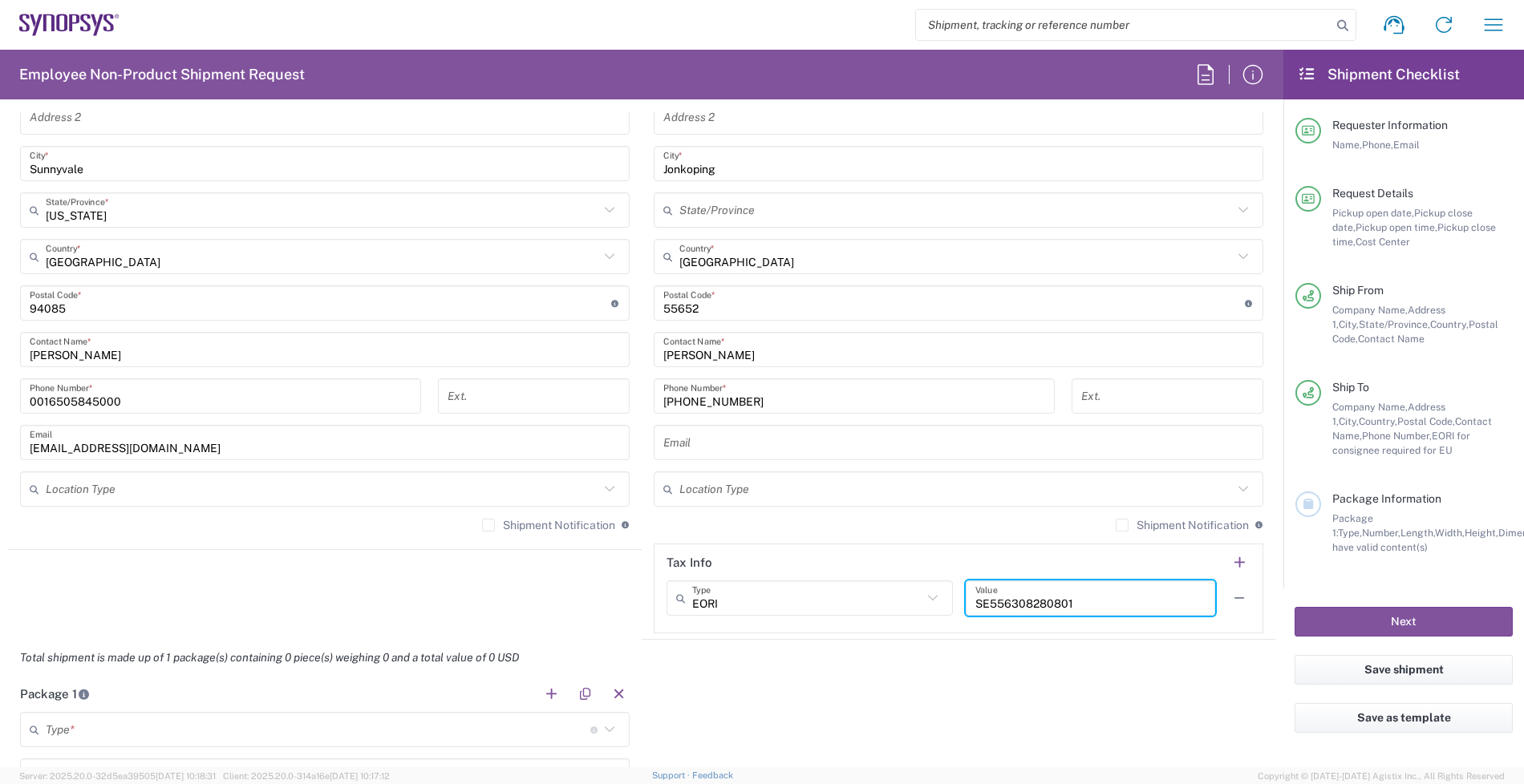
type input "SE556308280801"
